Goal: Book appointment/travel/reservation

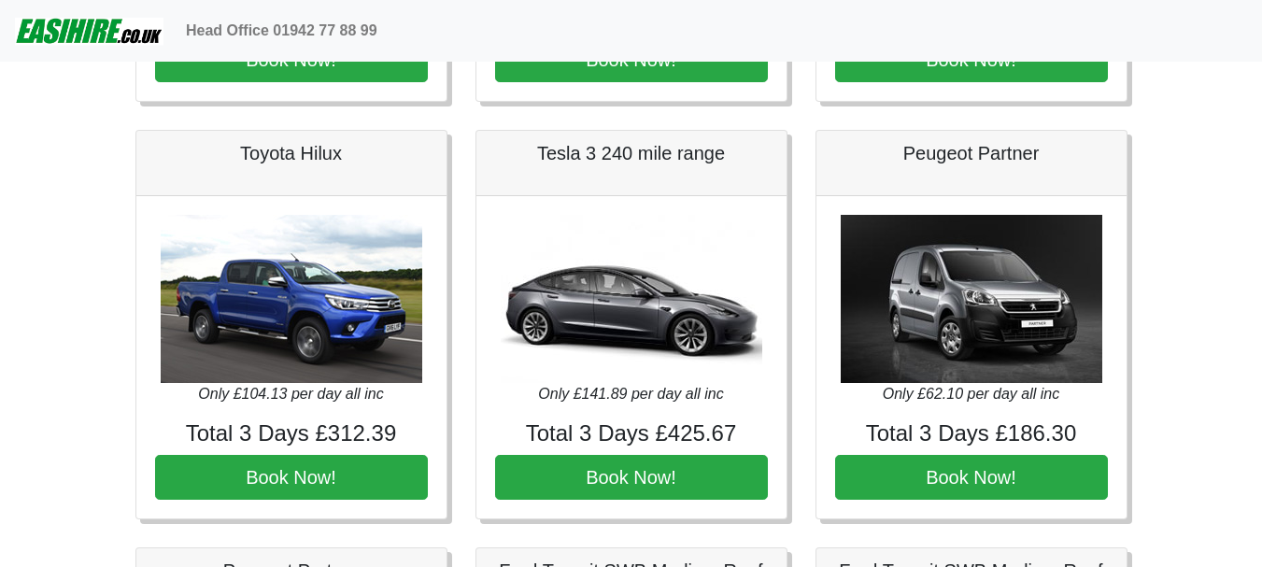
scroll to position [841, 0]
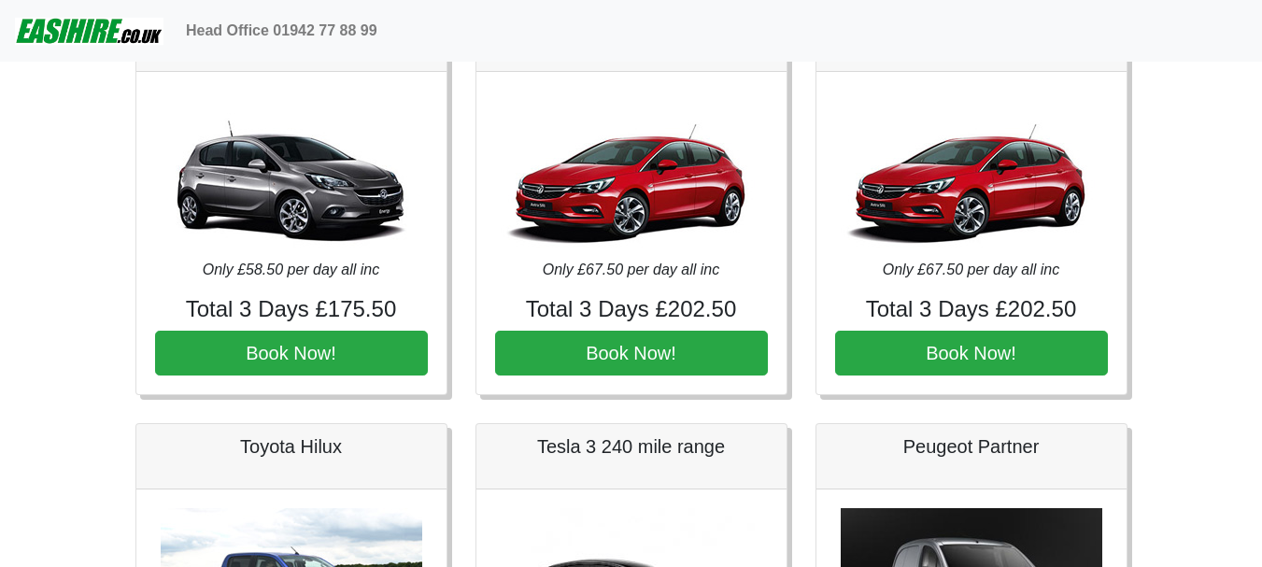
scroll to position [841, 0]
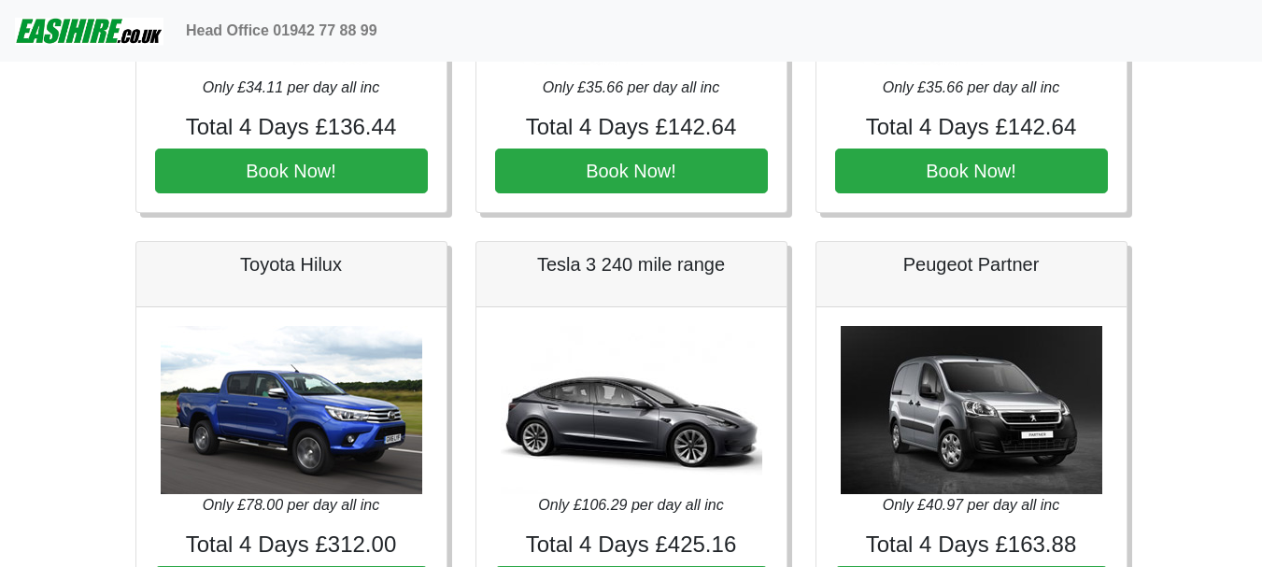
scroll to position [934, 0]
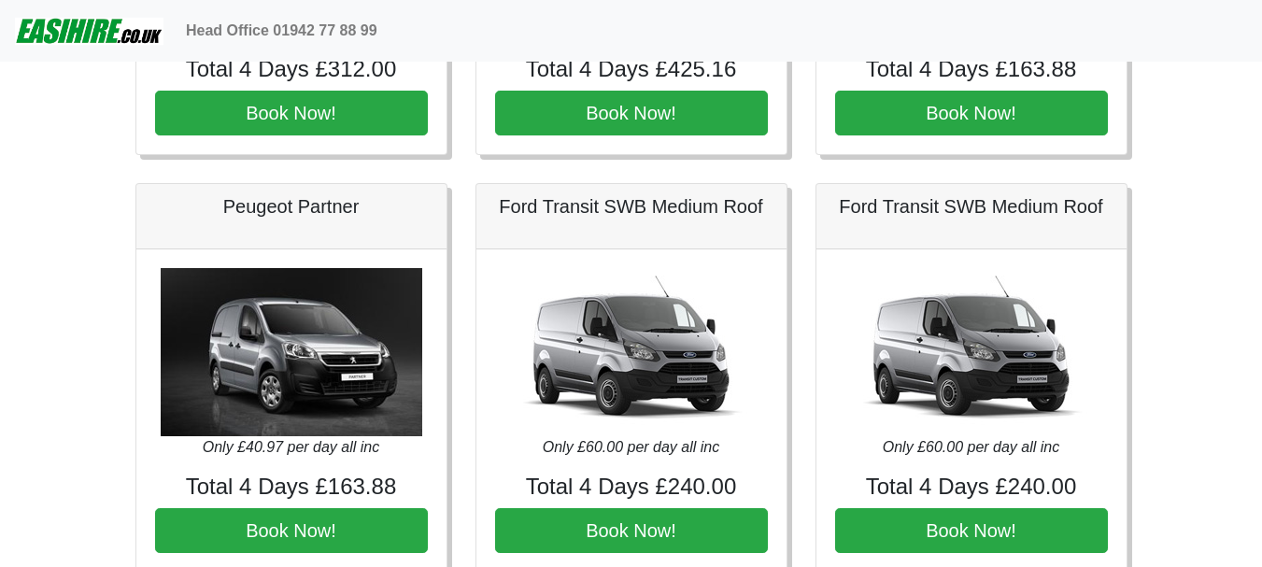
scroll to position [934, 0]
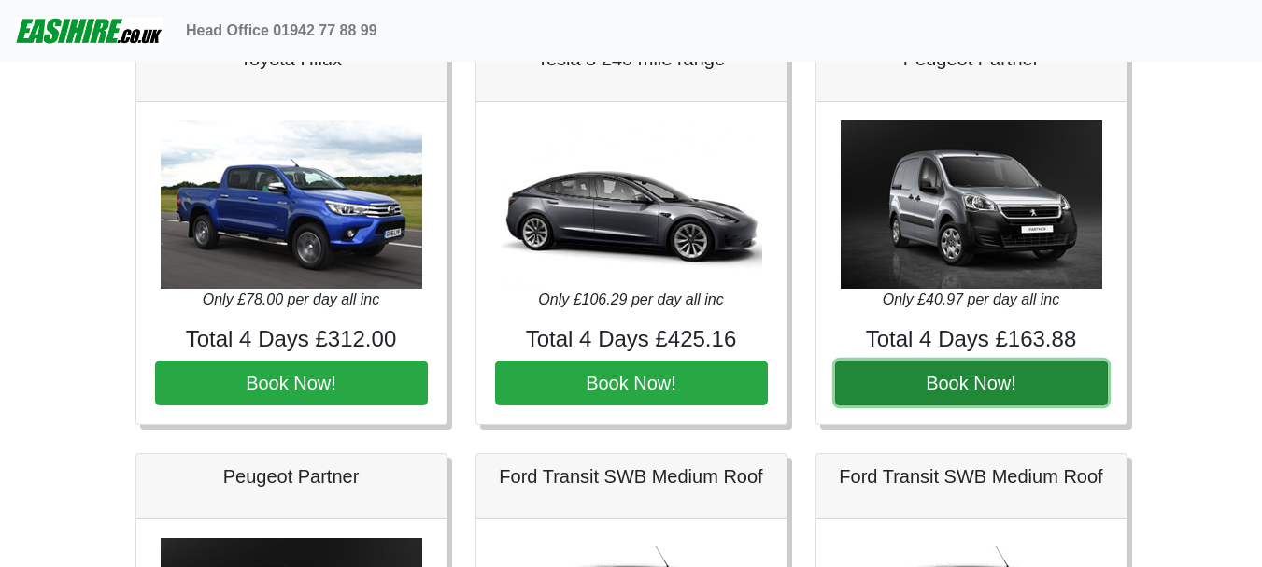
click at [950, 393] on button "Book Now!" at bounding box center [971, 383] width 273 height 45
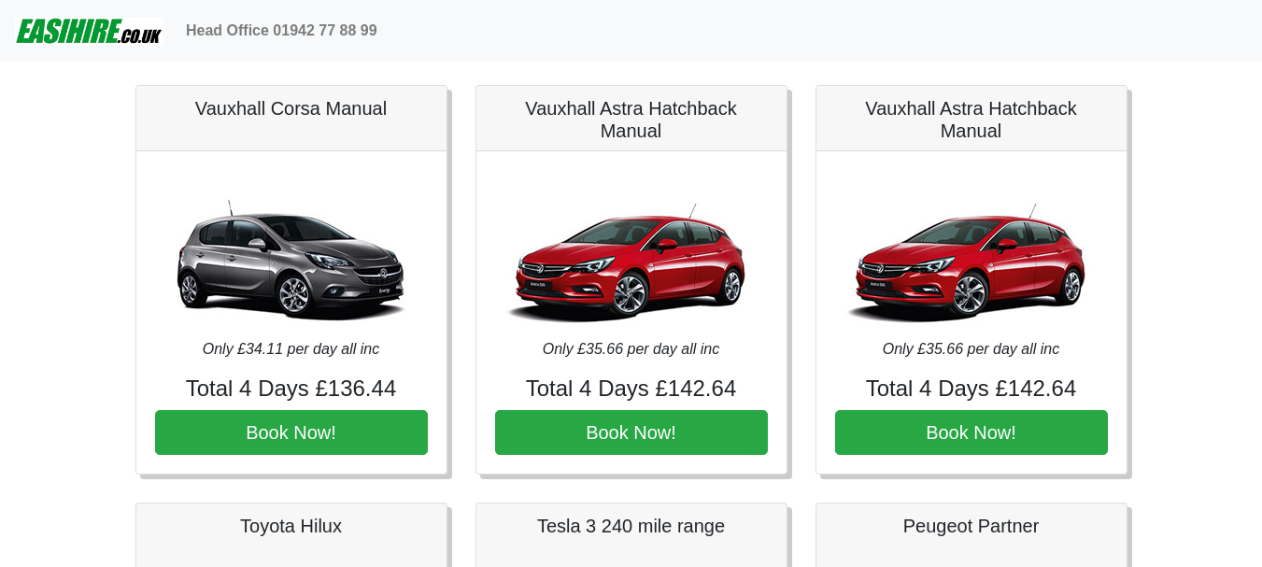
scroll to position [374, 0]
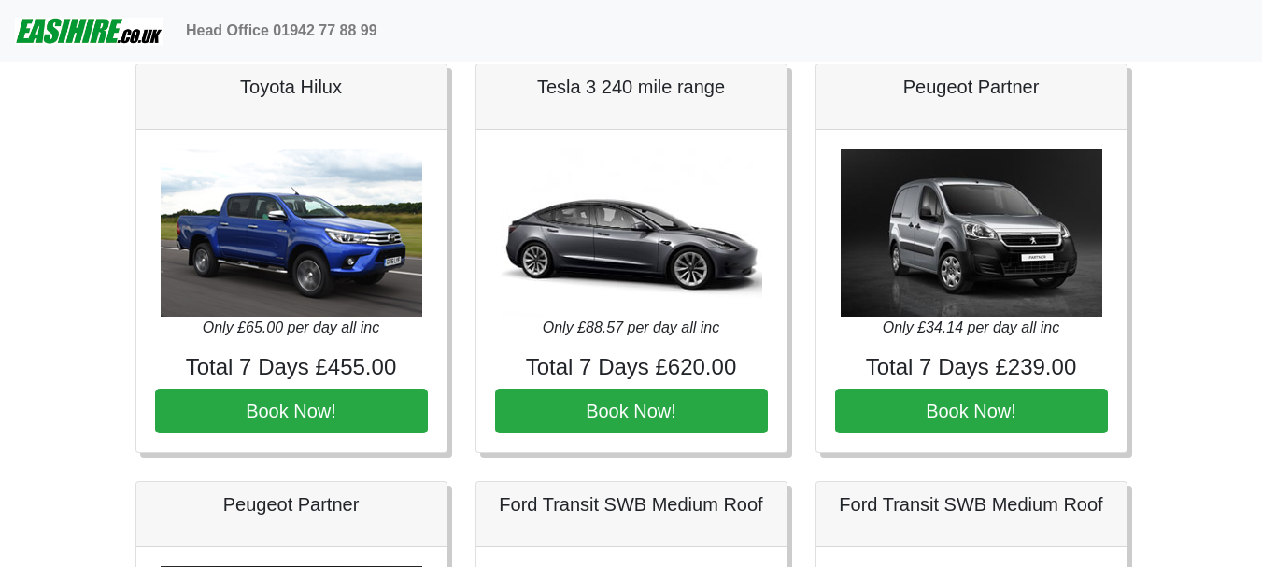
scroll to position [934, 0]
